Goal: Find contact information: Obtain details needed to contact an individual or organization

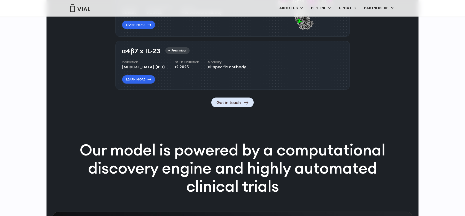
scroll to position [671, 0]
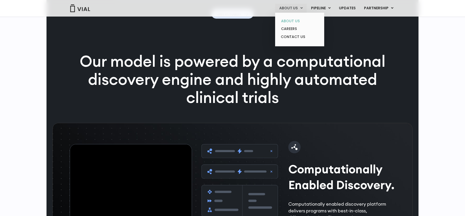
click at [295, 21] on link "ABOUT US" at bounding box center [299, 21] width 45 height 8
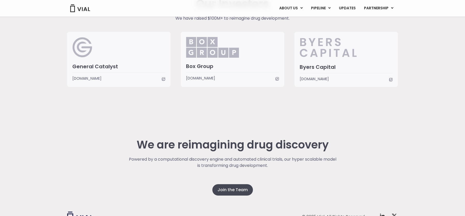
scroll to position [1298, 0]
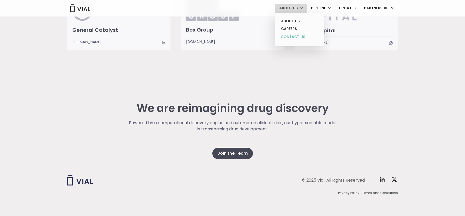
click at [291, 38] on link "CONTACT US" at bounding box center [299, 37] width 45 height 8
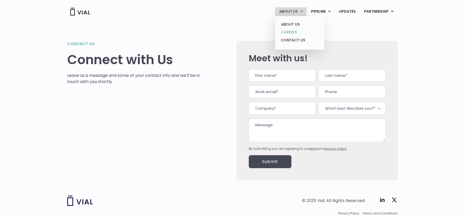
click at [293, 30] on link "CAREERS" at bounding box center [299, 32] width 45 height 8
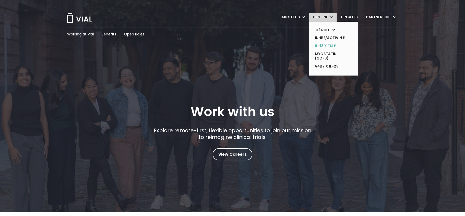
click at [336, 50] on link "IL-13 x TSLP" at bounding box center [330, 46] width 38 height 8
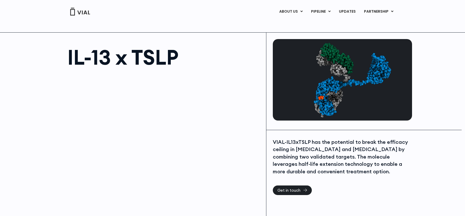
click at [109, 111] on div at bounding box center [163, 131] width 193 height 116
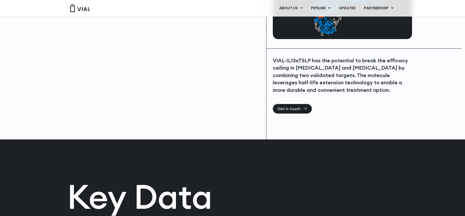
scroll to position [17, 0]
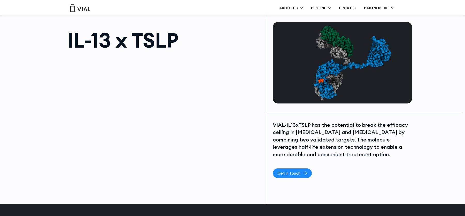
click at [288, 174] on span "Get in touch" at bounding box center [288, 173] width 23 height 4
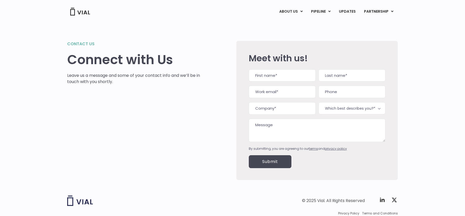
drag, startPoint x: 162, startPoint y: 122, endPoint x: 153, endPoint y: 111, distance: 14.8
drag, startPoint x: 417, startPoint y: 84, endPoint x: 416, endPoint y: 77, distance: 6.8
